Goal: Information Seeking & Learning: Compare options

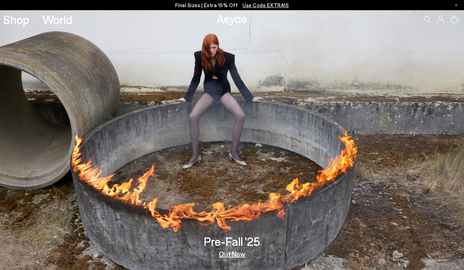
click at [264, 6] on span "Use Code EXTRA15" at bounding box center [266, 5] width 46 height 6
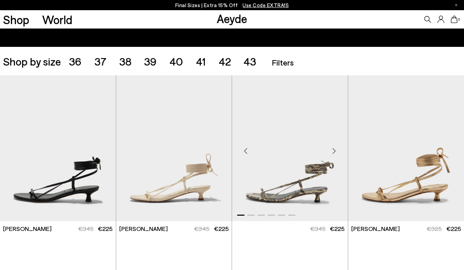
scroll to position [116, 0]
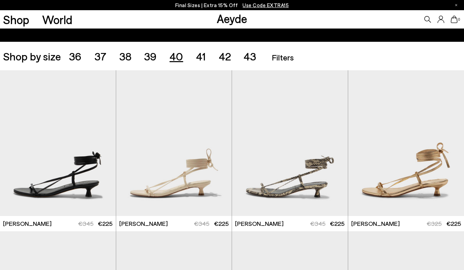
click at [176, 53] on span "40" at bounding box center [177, 56] width 14 height 13
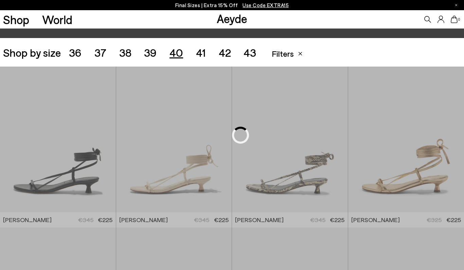
scroll to position [129, 0]
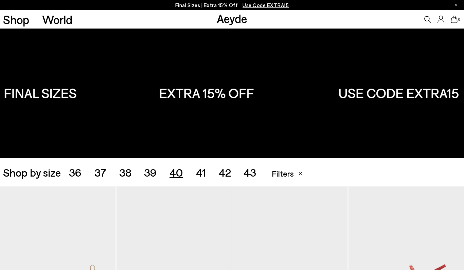
click at [198, 170] on span "41" at bounding box center [201, 172] width 10 height 13
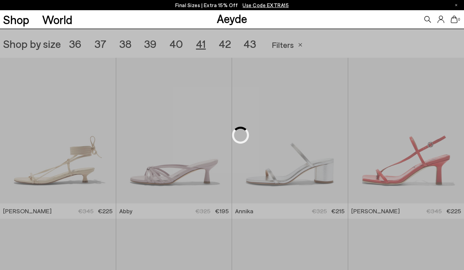
scroll to position [129, 0]
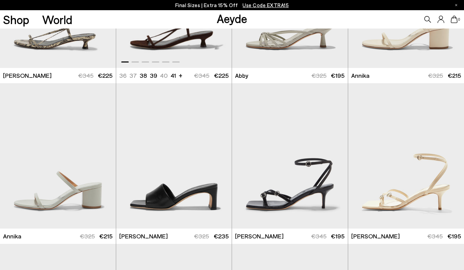
scroll to position [358, 0]
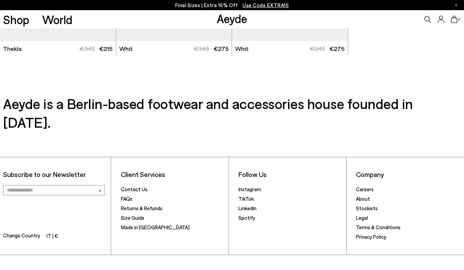
scroll to position [2067, 0]
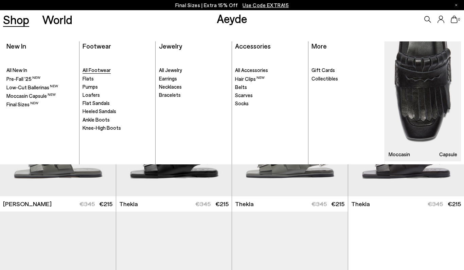
click at [93, 72] on span "All Footwear" at bounding box center [97, 70] width 28 height 6
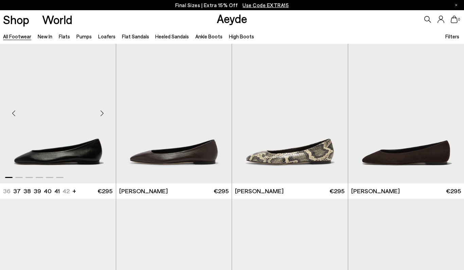
scroll to position [987, 0]
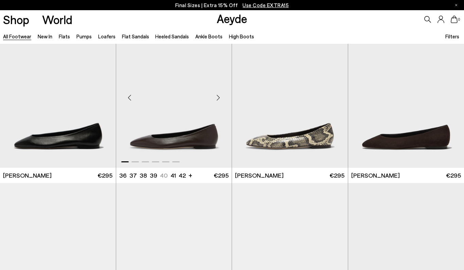
click at [218, 98] on div "Next slide" at bounding box center [218, 98] width 20 height 20
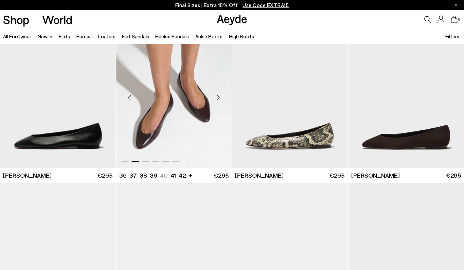
click at [218, 98] on div "Next slide" at bounding box center [218, 98] width 20 height 20
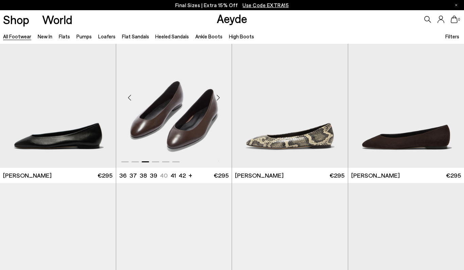
click at [218, 98] on div "Next slide" at bounding box center [218, 98] width 20 height 20
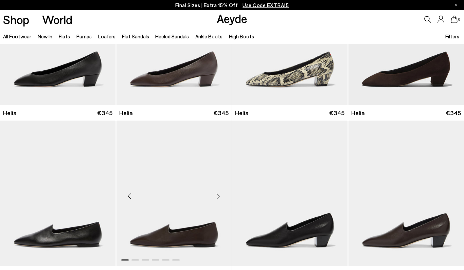
scroll to position [1143, 0]
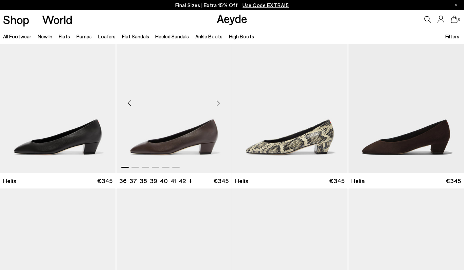
click at [216, 102] on div "Next slide" at bounding box center [218, 103] width 20 height 20
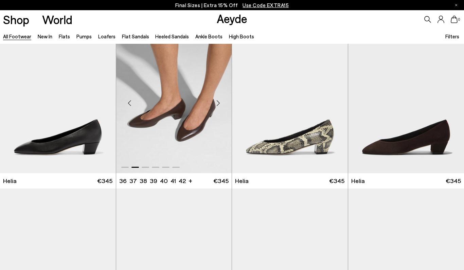
click at [216, 103] on div "Next slide" at bounding box center [218, 103] width 20 height 20
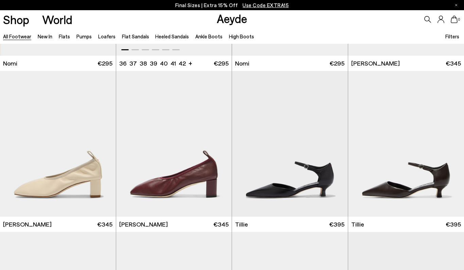
scroll to position [1605, 0]
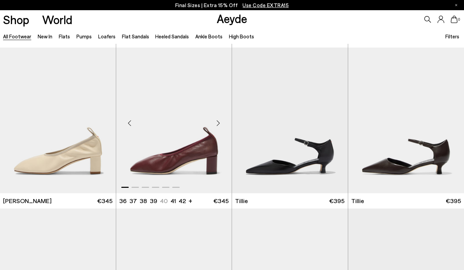
click at [219, 119] on div "Next slide" at bounding box center [218, 123] width 20 height 20
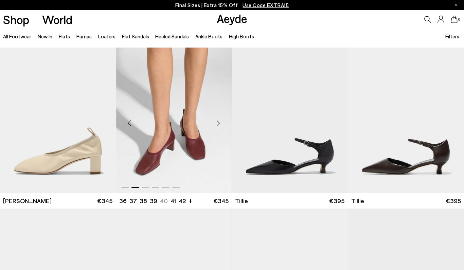
click at [219, 119] on div "Next slide" at bounding box center [218, 123] width 20 height 20
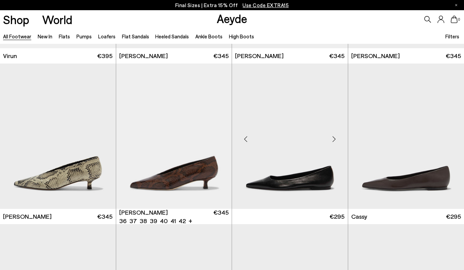
scroll to position [2264, 0]
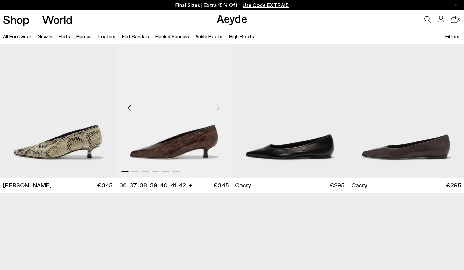
click at [220, 105] on div "Next slide" at bounding box center [218, 108] width 20 height 20
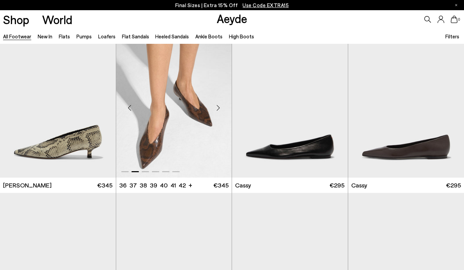
click at [220, 105] on div "Next slide" at bounding box center [218, 108] width 20 height 20
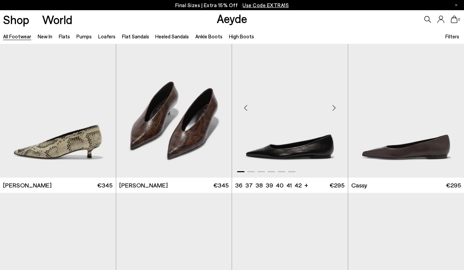
click at [336, 108] on div "Next slide" at bounding box center [334, 108] width 20 height 20
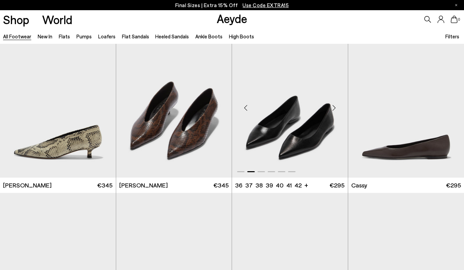
click at [336, 108] on div "Next slide" at bounding box center [334, 108] width 20 height 20
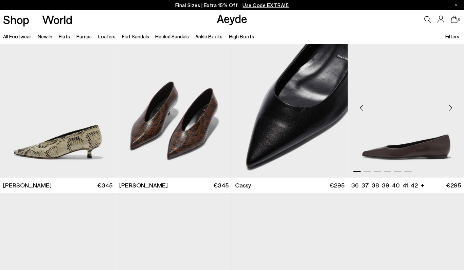
click at [452, 104] on div "Next slide" at bounding box center [451, 108] width 20 height 20
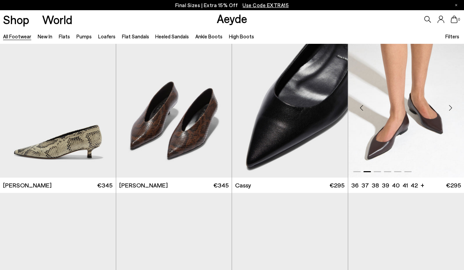
click at [452, 104] on div "Next slide" at bounding box center [451, 108] width 20 height 20
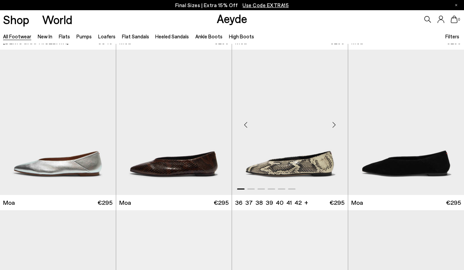
scroll to position [2697, 0]
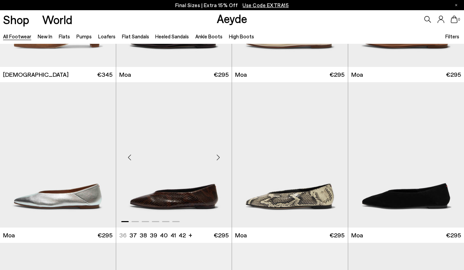
click at [218, 150] on div "Next slide" at bounding box center [218, 158] width 20 height 20
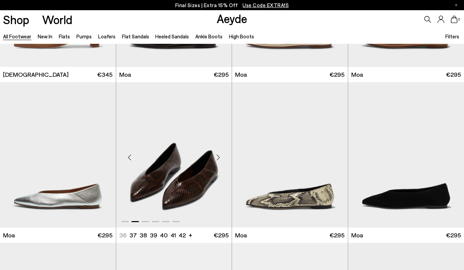
click at [218, 151] on div "Next slide" at bounding box center [218, 158] width 20 height 20
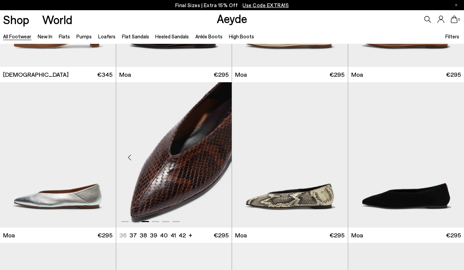
click at [218, 151] on div "Next slide" at bounding box center [218, 158] width 20 height 20
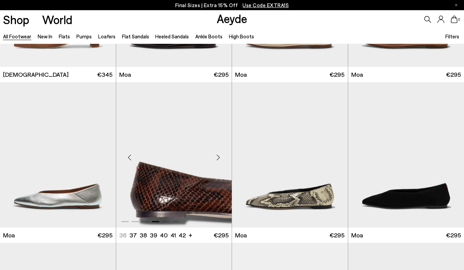
click at [218, 151] on div "Next slide" at bounding box center [218, 158] width 20 height 20
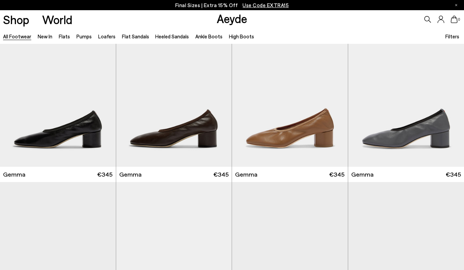
scroll to position [6155, 0]
